Goal: Task Accomplishment & Management: Complete application form

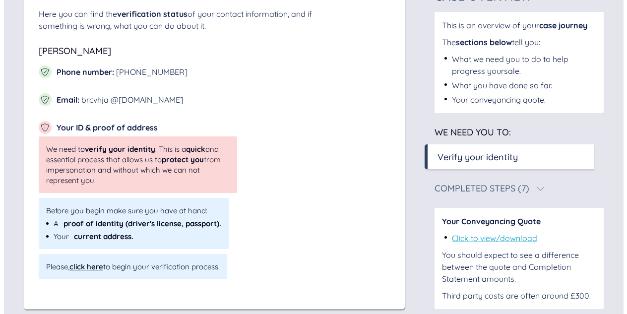
scroll to position [177, 0]
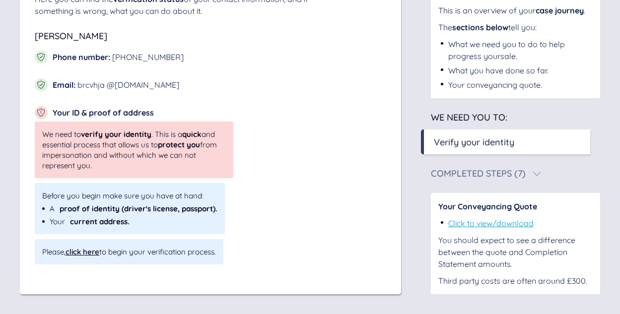
click at [82, 252] on div "click here" at bounding box center [83, 251] width 34 height 9
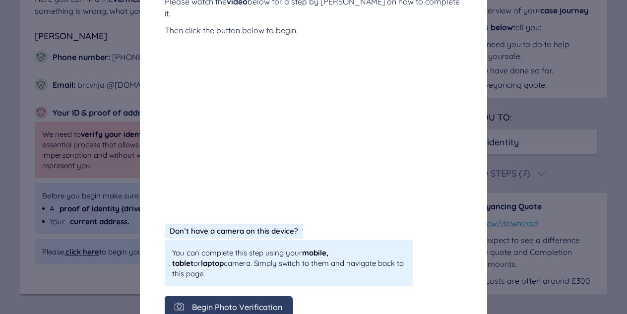
scroll to position [245, 0]
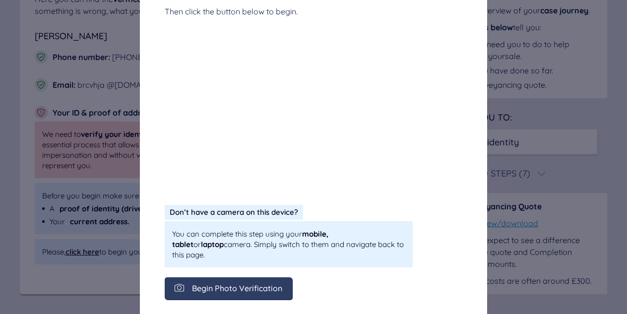
click at [217, 284] on span "Begin Photo Verification" at bounding box center [237, 288] width 90 height 9
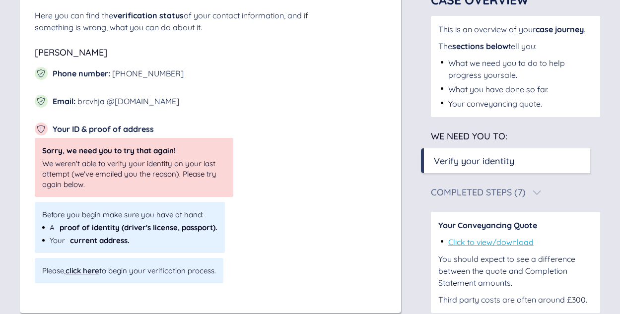
scroll to position [179, 0]
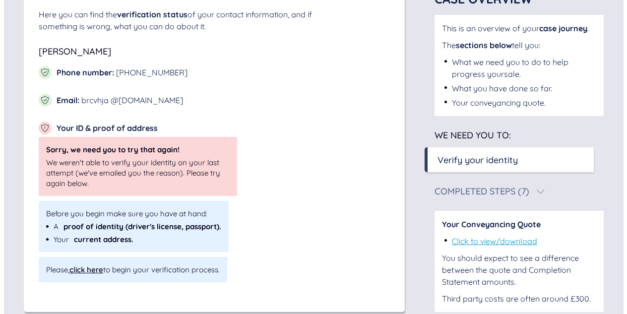
scroll to position [179, 0]
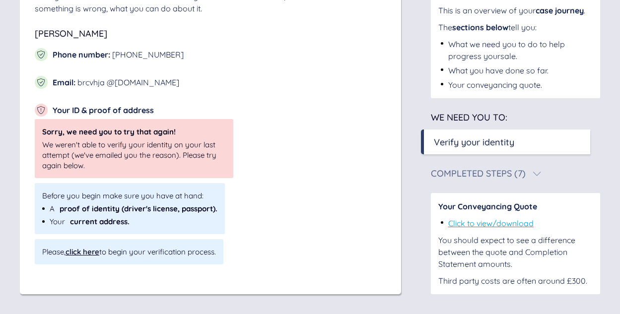
click at [87, 250] on div "click here" at bounding box center [83, 251] width 34 height 9
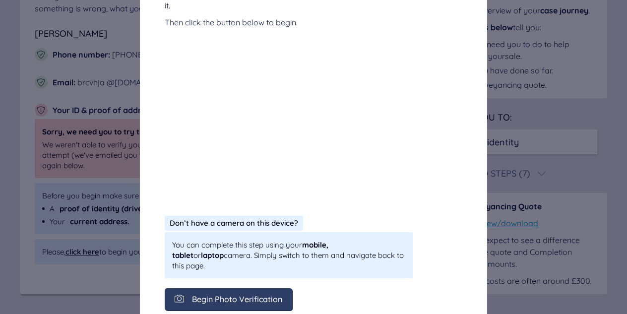
scroll to position [245, 0]
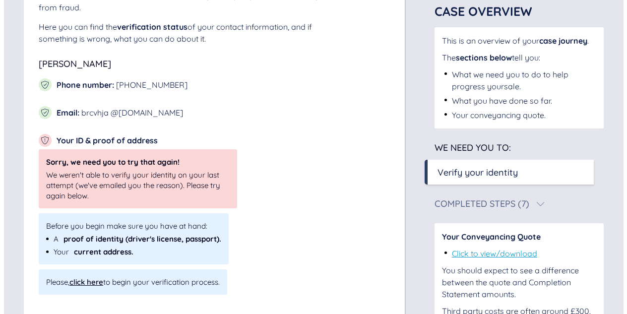
scroll to position [179, 0]
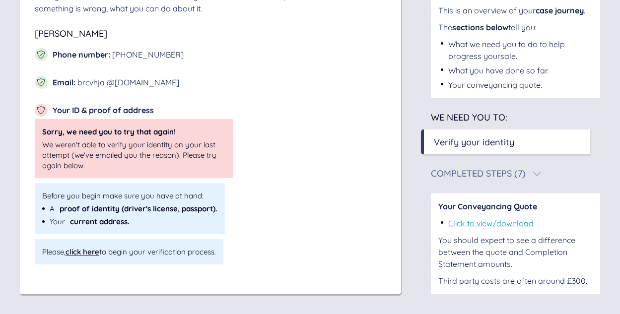
click at [80, 253] on div "click here" at bounding box center [83, 251] width 34 height 9
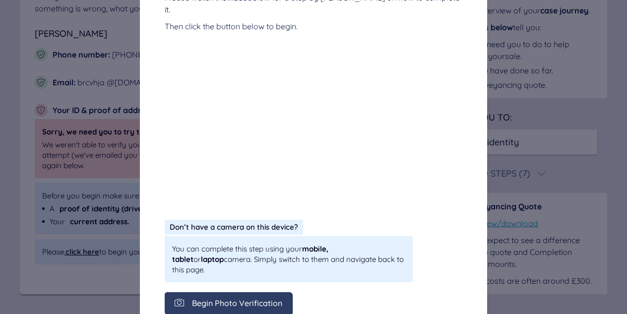
scroll to position [245, 0]
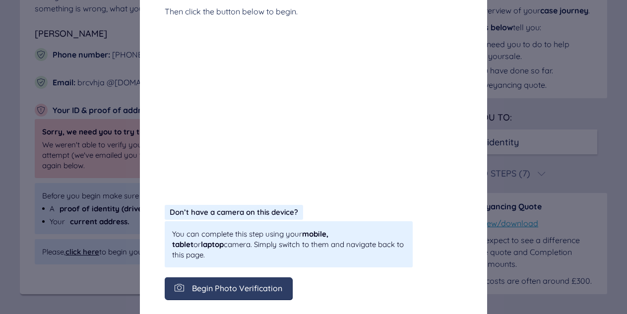
click at [231, 284] on span "Begin Photo Verification" at bounding box center [237, 288] width 90 height 9
